Goal: Book appointment/travel/reservation

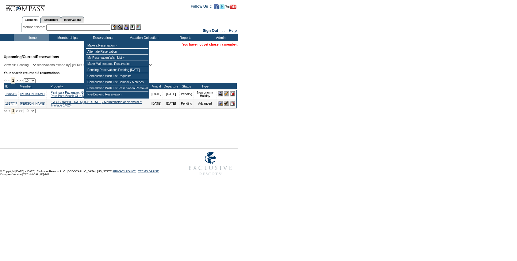
click at [82, 28] on input "text" at bounding box center [78, 28] width 64 height 6
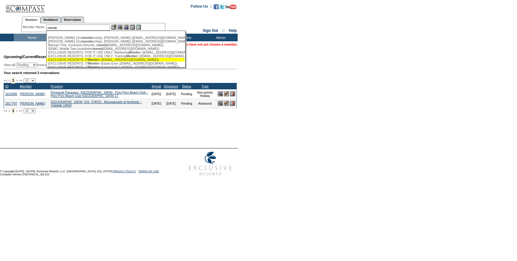
click at [103, 61] on div "EXCLUSIVE RESORTS, IT Memb er (testmember@exclusiveresorts.com)" at bounding box center [115, 60] width 135 height 4
type input "EXCLUSIVE RESORTS, IT Member (testmember@exclusiveresorts.com)"
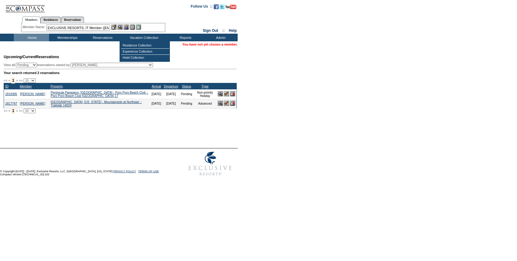
click at [128, 25] on img at bounding box center [125, 27] width 5 height 5
click at [152, 43] on td "Residence Collection" at bounding box center [145, 46] width 48 height 6
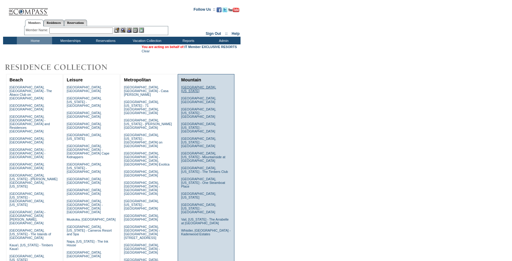
click at [201, 86] on link "Beaver Creek, Colorado" at bounding box center [198, 88] width 35 height 7
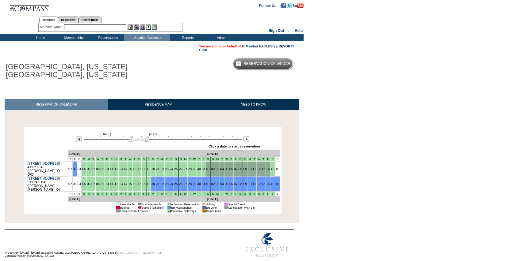
drag, startPoint x: 133, startPoint y: 140, endPoint x: 139, endPoint y: 140, distance: 6.7
click at [138, 140] on img at bounding box center [139, 139] width 20 height 6
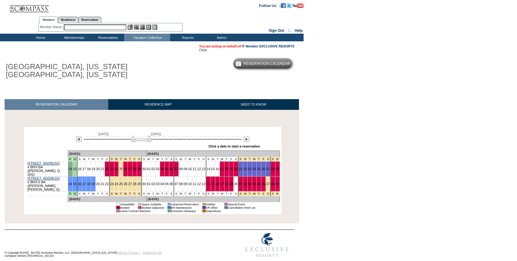
click at [148, 141] on img at bounding box center [141, 139] width 20 height 6
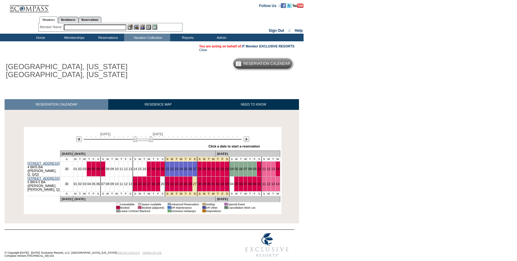
click at [152, 141] on img at bounding box center [143, 139] width 20 height 6
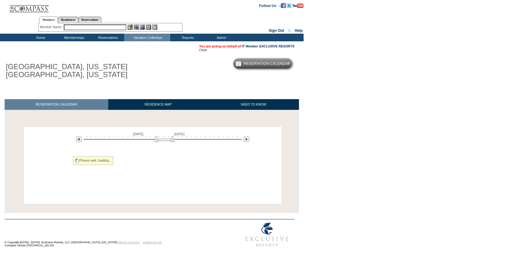
click at [165, 142] on div at bounding box center [163, 139] width 158 height 6
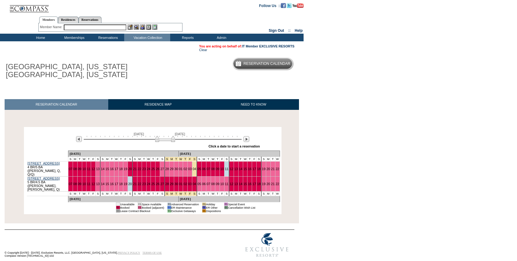
drag, startPoint x: 157, startPoint y: 141, endPoint x: 148, endPoint y: 139, distance: 8.8
click at [155, 139] on img at bounding box center [165, 139] width 20 height 6
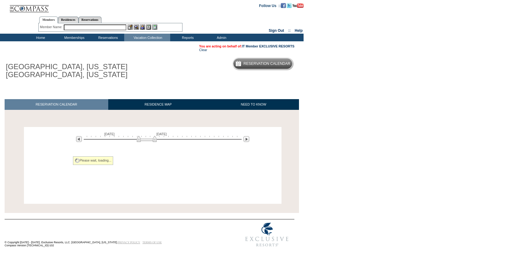
click at [146, 138] on div at bounding box center [163, 139] width 158 height 6
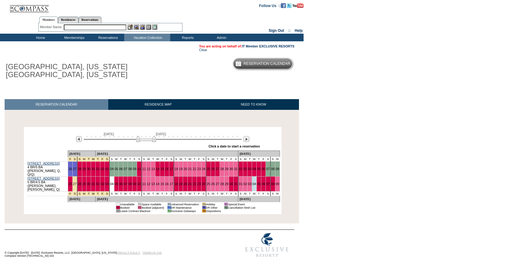
click at [147, 138] on img at bounding box center [146, 139] width 20 height 6
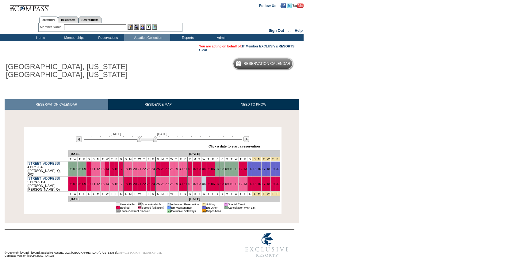
click at [150, 138] on img at bounding box center [147, 139] width 20 height 6
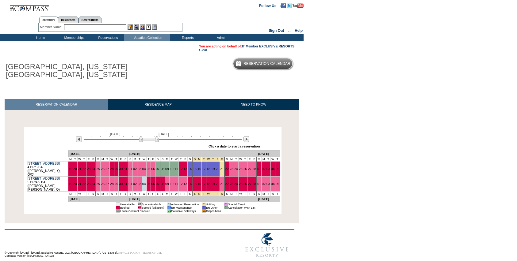
click at [150, 138] on img at bounding box center [149, 139] width 20 height 6
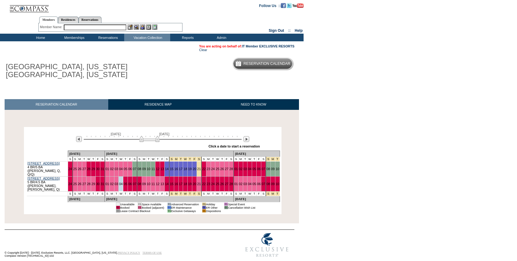
click at [151, 138] on img at bounding box center [149, 139] width 20 height 6
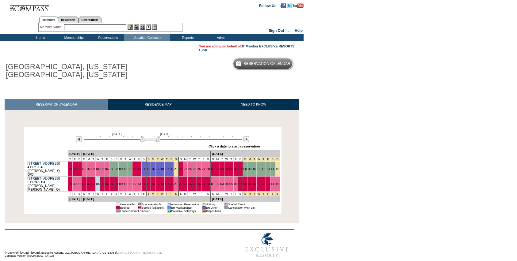
click at [153, 138] on img at bounding box center [150, 139] width 20 height 6
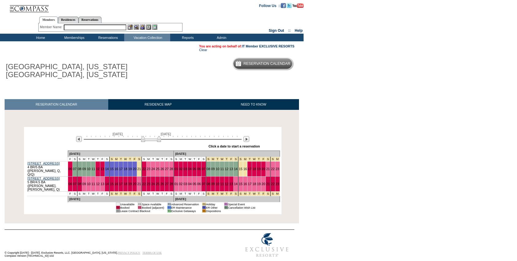
click at [153, 138] on img at bounding box center [151, 139] width 20 height 6
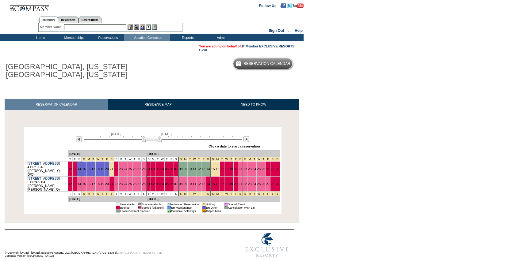
click at [155, 138] on img at bounding box center [152, 139] width 20 height 6
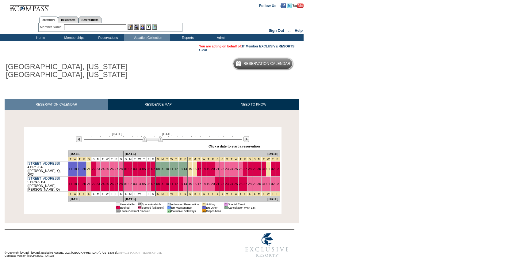
click at [156, 138] on img at bounding box center [152, 139] width 20 height 6
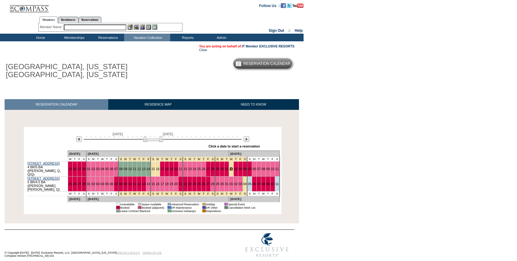
click at [229, 169] on link "01" at bounding box center [231, 169] width 4 height 4
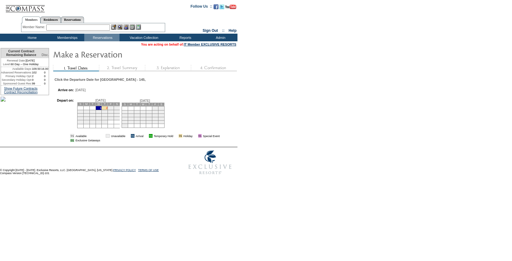
click at [108, 110] on link "2" at bounding box center [107, 108] width 2 height 3
